Goal: Information Seeking & Learning: Check status

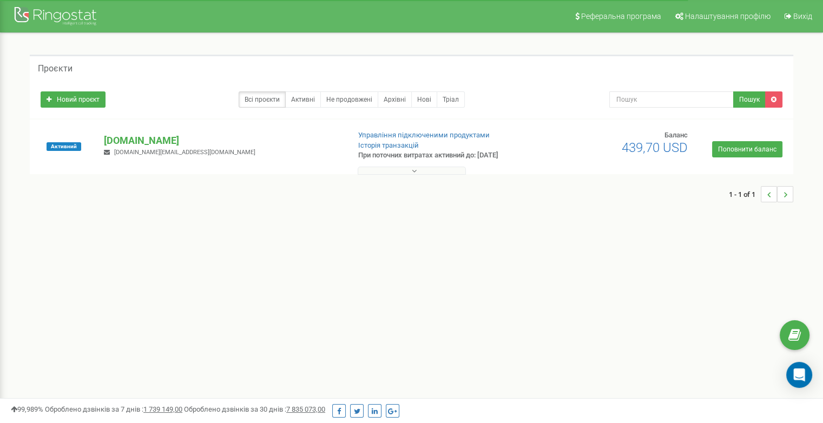
click at [405, 174] on button at bounding box center [412, 171] width 108 height 8
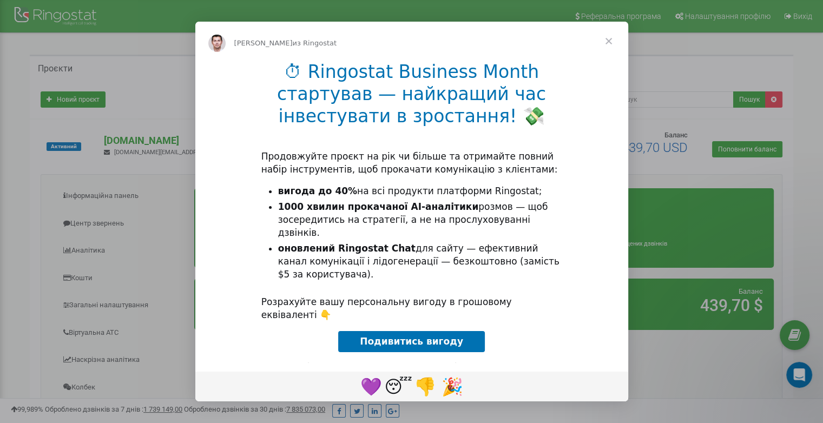
click at [608, 36] on span "Закрыть" at bounding box center [608, 41] width 39 height 39
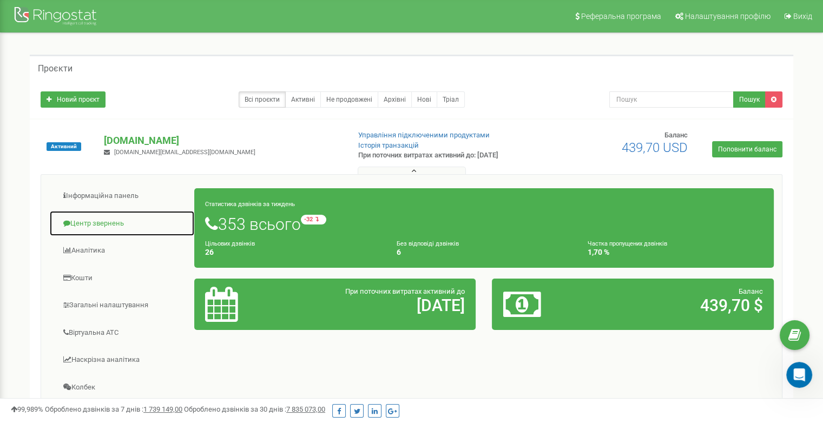
click at [87, 231] on link "Центр звернень" at bounding box center [121, 223] width 145 height 27
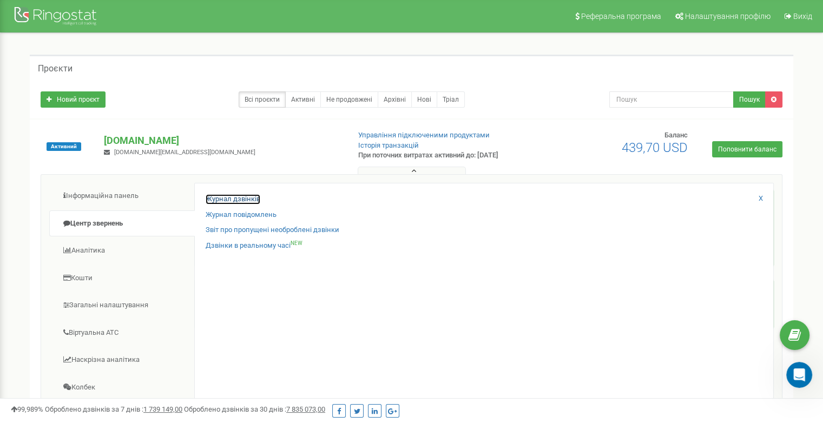
click at [229, 197] on link "Журнал дзвінків" at bounding box center [233, 199] width 55 height 10
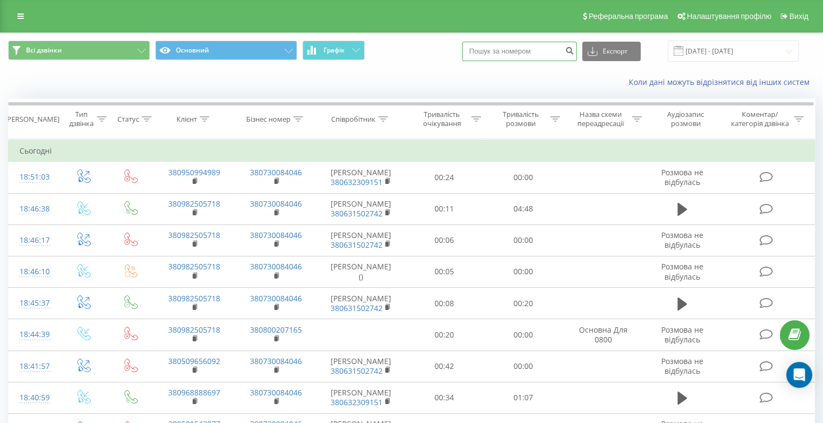
click at [499, 53] on input at bounding box center [519, 51] width 115 height 19
type input "0950994989"
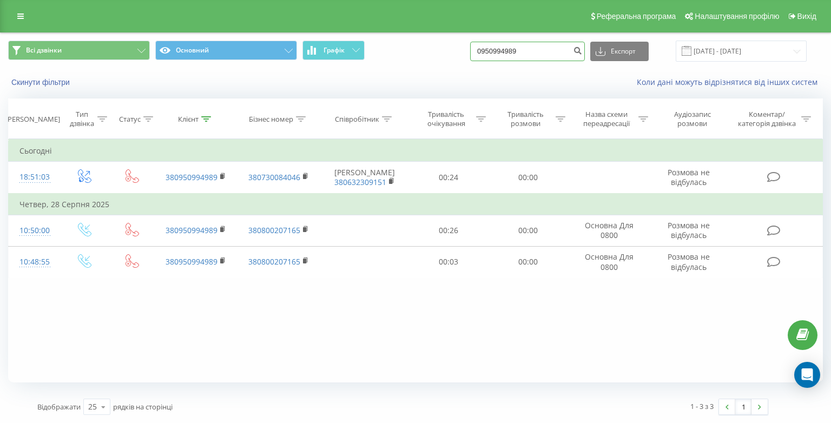
drag, startPoint x: 555, startPoint y: 49, endPoint x: 431, endPoint y: 50, distance: 124.4
click at [431, 50] on div "Всі дзвінки Основний Графік 0950994989 Експорт .csv .xls .xlsx 19.06.2025 - 19.…" at bounding box center [415, 51] width 815 height 21
